Goal: Information Seeking & Learning: Understand process/instructions

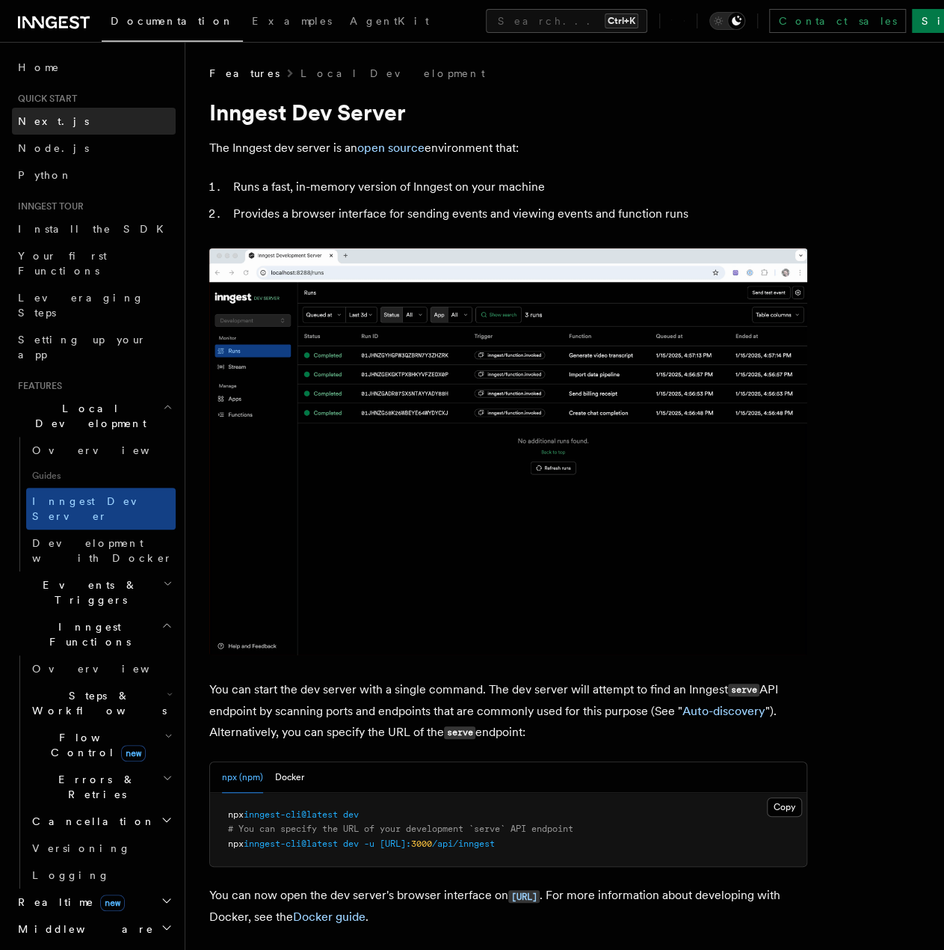
click at [31, 119] on span "Next.js" at bounding box center [53, 121] width 71 height 12
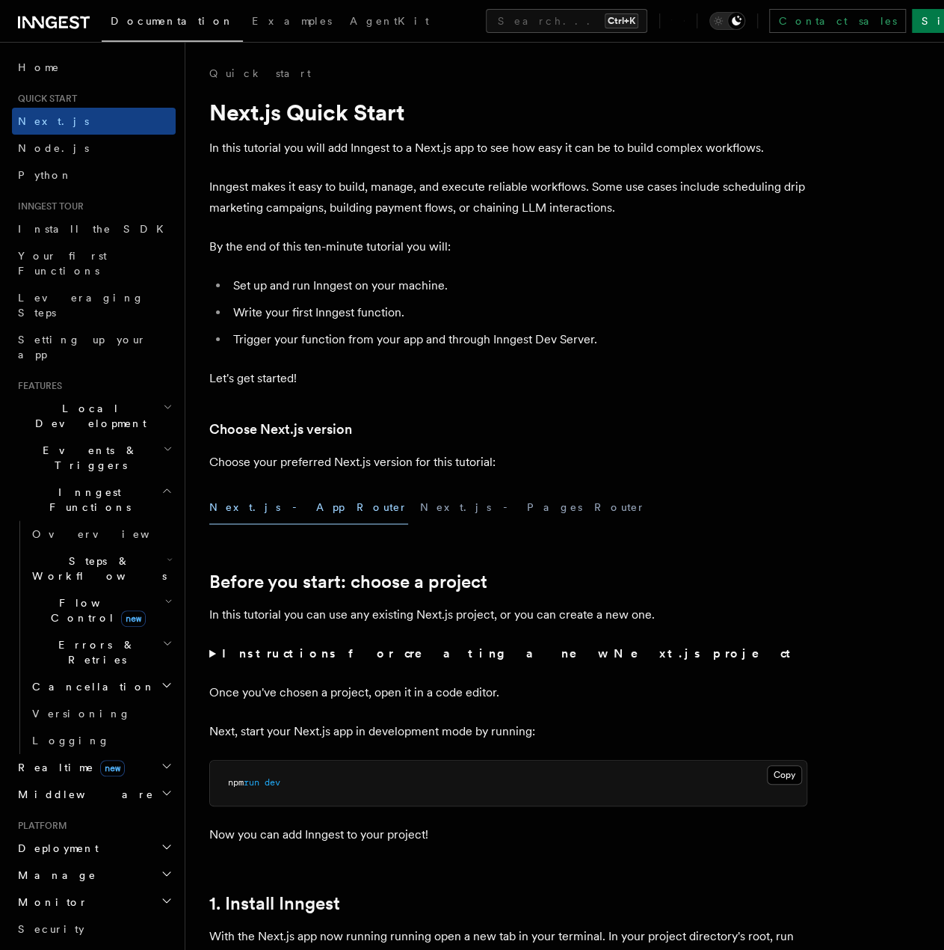
click at [256, 514] on button "Next.js - App Router" at bounding box center [308, 508] width 199 height 34
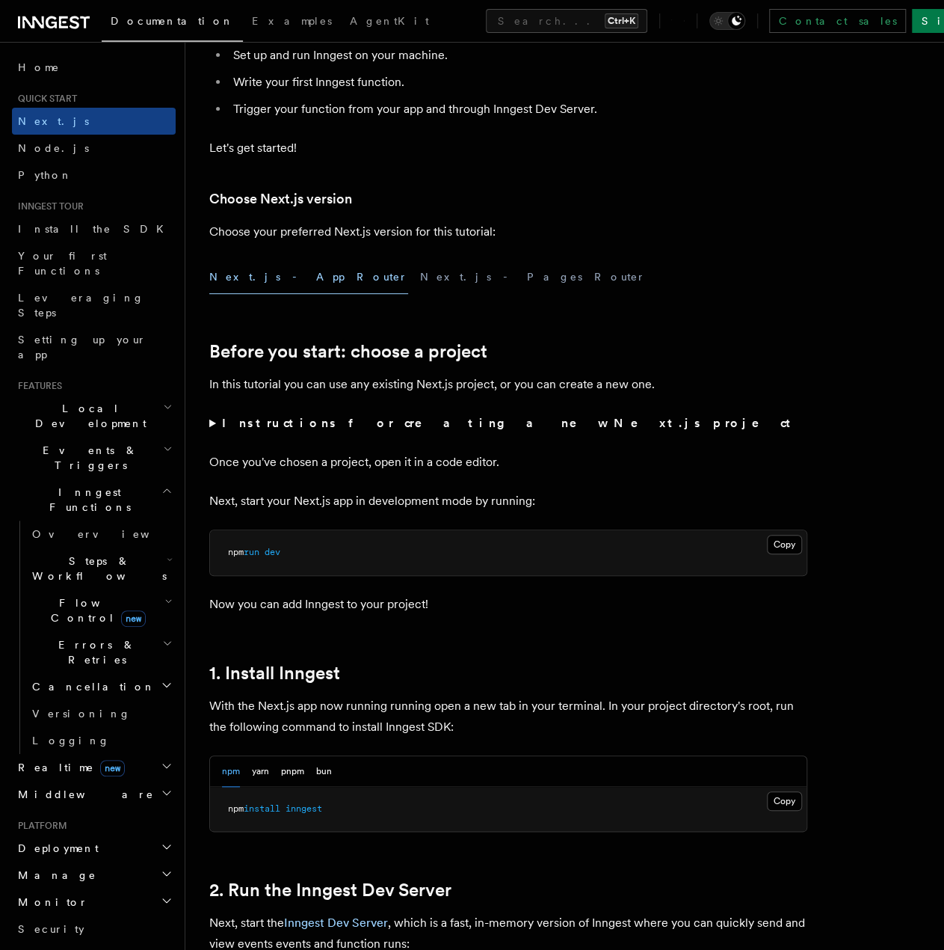
scroll to position [374, 0]
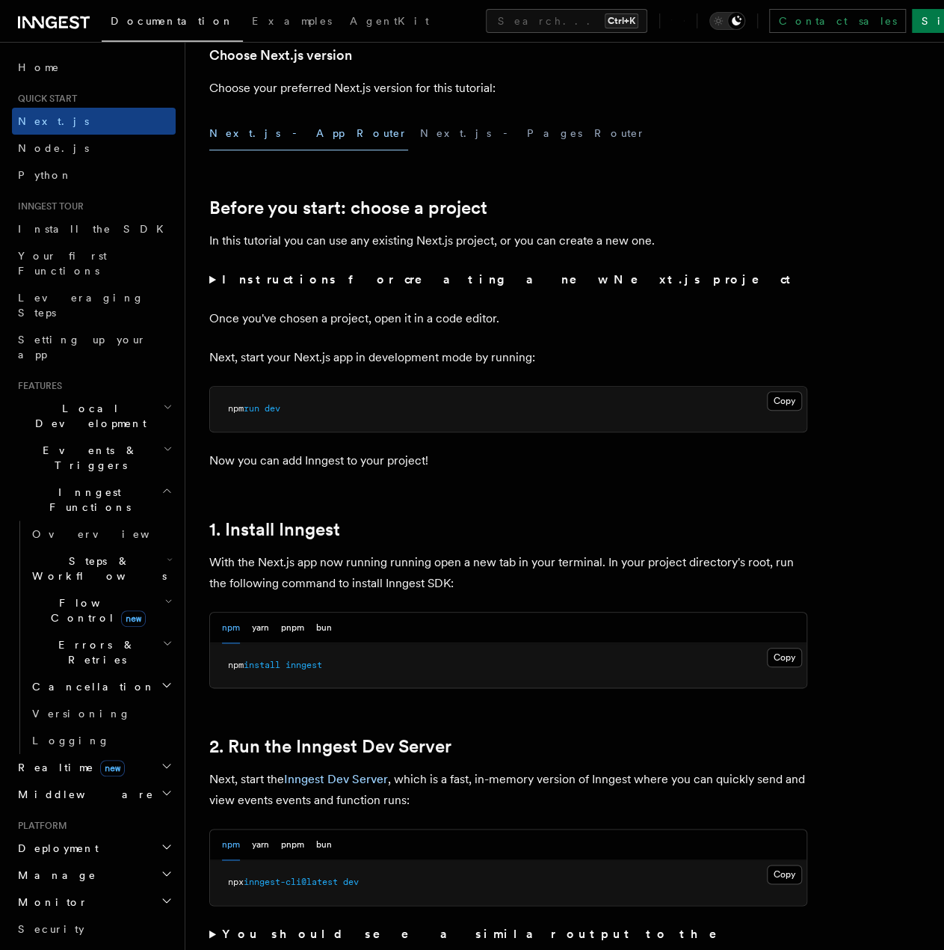
click at [257, 655] on pre "npm install inngest" at bounding box center [508, 665] width 597 height 45
click at [236, 663] on span "npm" at bounding box center [236, 665] width 16 height 10
copy article "npm install inngest"
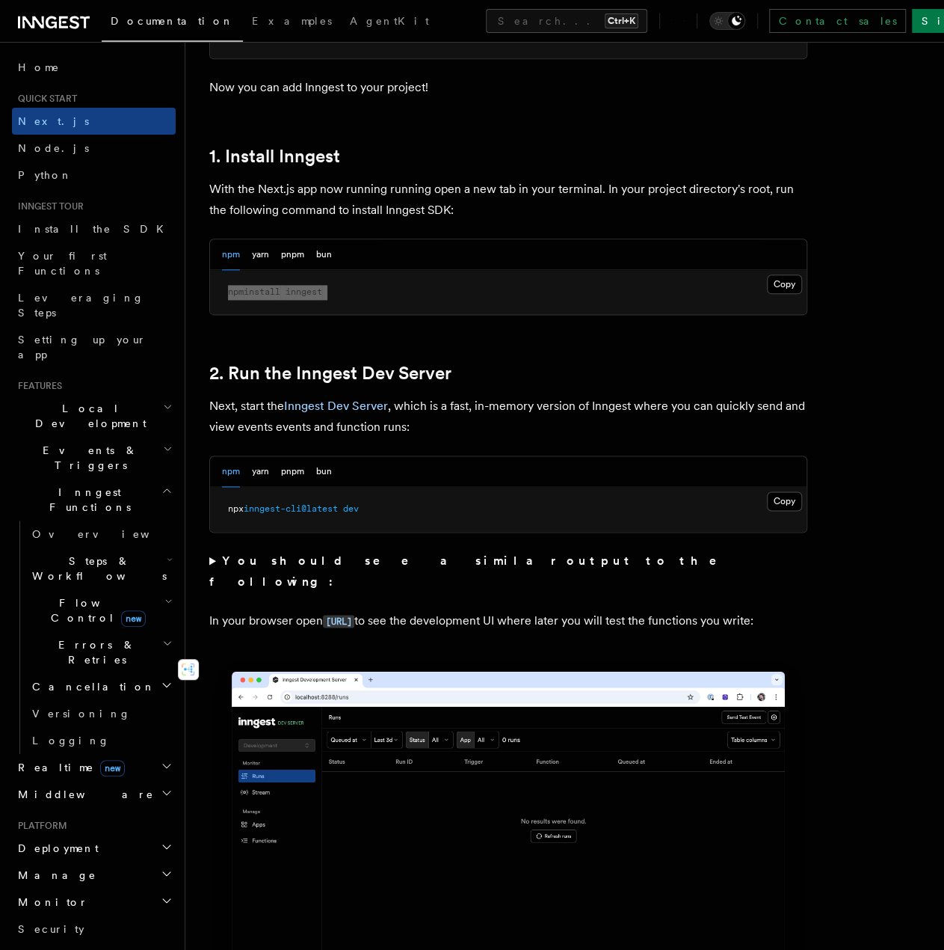
scroll to position [748, 0]
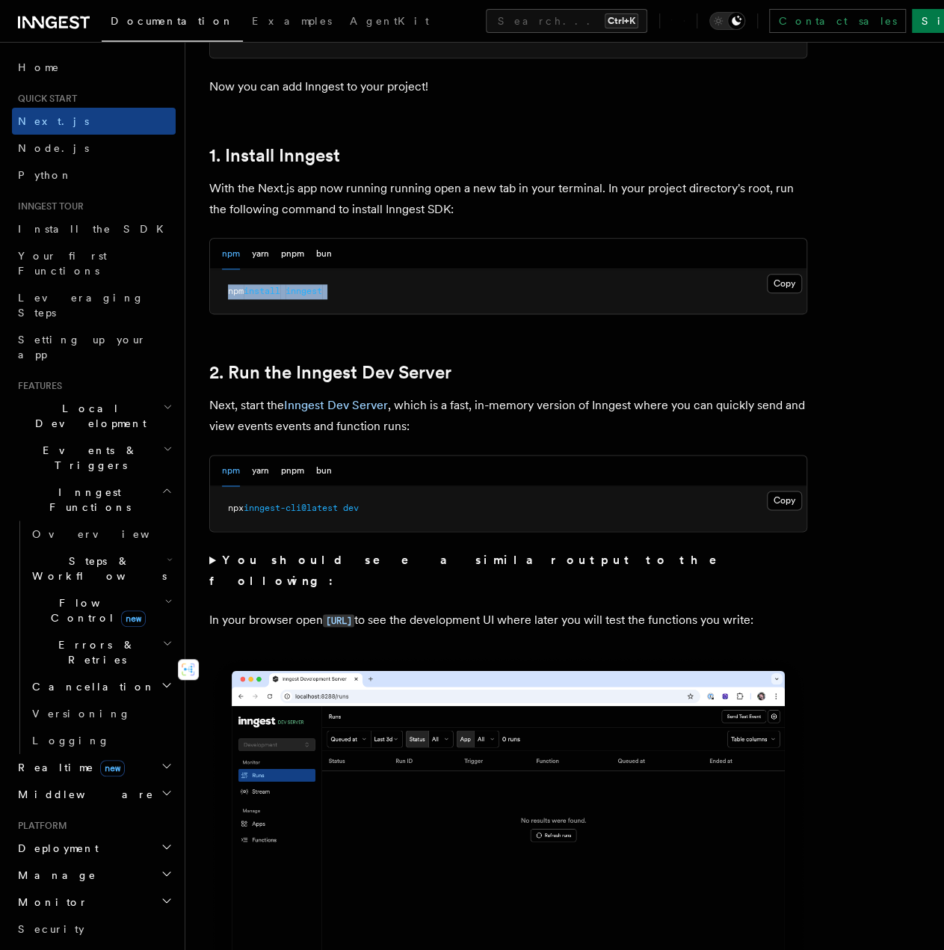
click at [235, 507] on span "npx" at bounding box center [236, 507] width 16 height 10
copy div "npx inngest-cli@latest dev"
